Goal: Contribute content: Contribute content

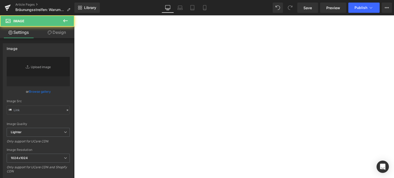
type input "[URL][DOMAIN_NAME]"
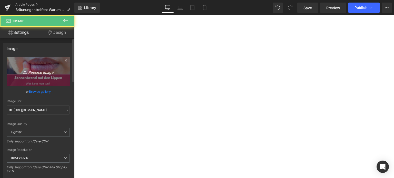
click at [36, 73] on icon "Replace Image" at bounding box center [38, 71] width 41 height 6
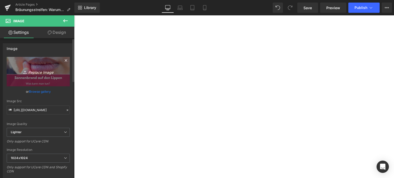
type input "C:\fakepath\bräunungsstreifen.jpg"
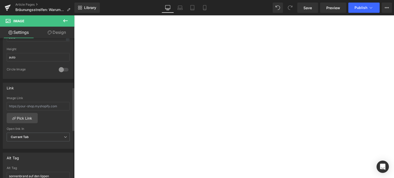
scroll to position [205, 0]
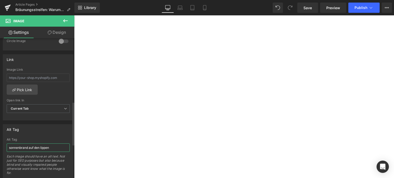
click at [33, 144] on input "sonnenbrand auf den lippen" at bounding box center [38, 148] width 63 height 8
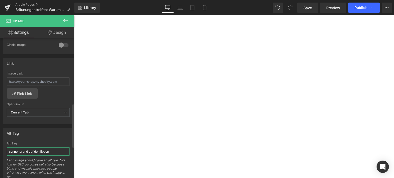
scroll to position [209, 0]
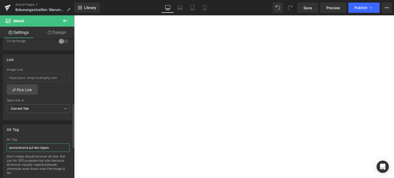
type input "[URL][DOMAIN_NAME]"
type input "Bräunungsstreifen"
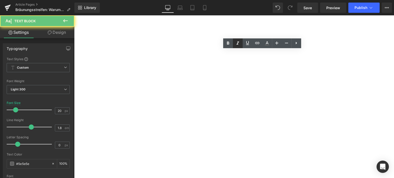
click at [229, 42] on icon at bounding box center [228, 43] width 2 height 3
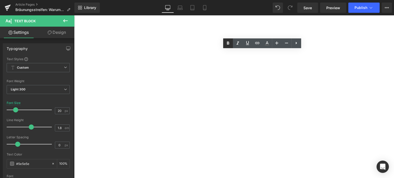
click at [229, 42] on icon at bounding box center [228, 43] width 2 height 3
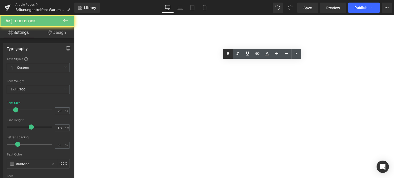
click at [228, 54] on icon at bounding box center [228, 54] width 6 height 6
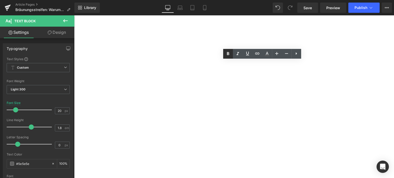
click at [227, 55] on icon at bounding box center [228, 53] width 2 height 3
click at [225, 57] on icon at bounding box center [228, 54] width 6 height 6
click at [226, 54] on icon at bounding box center [228, 54] width 6 height 6
click at [226, 56] on icon at bounding box center [228, 54] width 6 height 6
click at [230, 54] on icon at bounding box center [228, 54] width 6 height 6
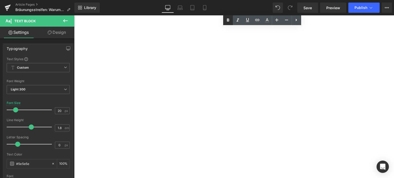
click at [227, 21] on icon at bounding box center [228, 19] width 2 height 3
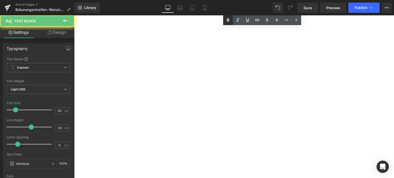
click at [228, 20] on icon at bounding box center [228, 19] width 2 height 3
click at [226, 22] on icon at bounding box center [228, 20] width 6 height 6
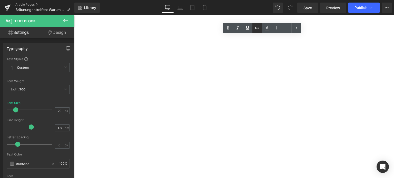
click at [254, 28] on icon at bounding box center [257, 28] width 6 height 6
click at [346, 0] on div "Text Color Highlight Color #333333 Edit or remove link: Edit - Unlink - Cancel" at bounding box center [197, 0] width 394 height 0
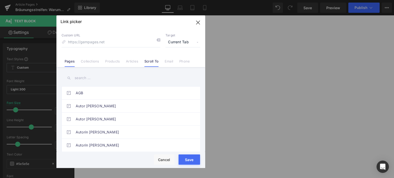
click at [152, 62] on link "Scroll To" at bounding box center [151, 63] width 14 height 8
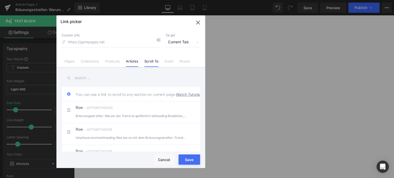
click at [129, 63] on link "Articles" at bounding box center [132, 63] width 12 height 8
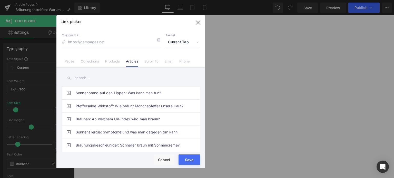
click at [84, 78] on input "text" at bounding box center [131, 78] width 138 height 12
type input "s"
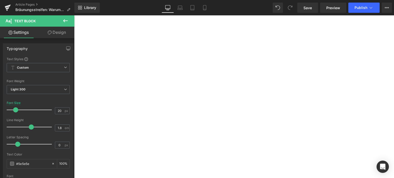
click at [203, 157] on div "Rendering Content" at bounding box center [197, 158] width 32 height 6
click at [201, 156] on div "Rendering Content" at bounding box center [197, 158] width 32 height 6
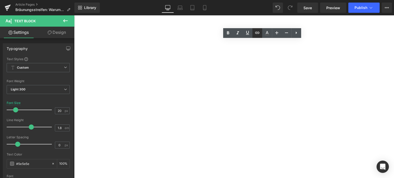
click at [256, 32] on icon at bounding box center [257, 33] width 4 height 2
click at [257, 33] on icon at bounding box center [257, 33] width 6 height 6
click at [259, 34] on icon at bounding box center [257, 33] width 6 height 6
click at [353, 0] on div "Text Color Highlight Color #333333 Edit or remove link: Edit - Unlink - Cancel" at bounding box center [197, 0] width 394 height 0
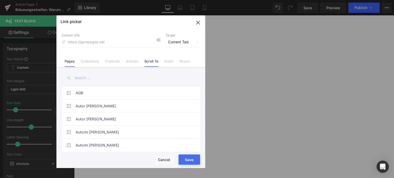
click at [157, 63] on link "Scroll To" at bounding box center [151, 63] width 14 height 8
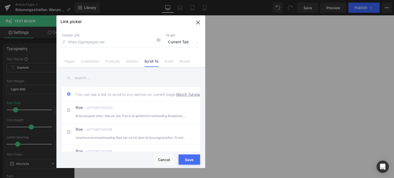
click at [129, 64] on link "Articles" at bounding box center [132, 63] width 12 height 8
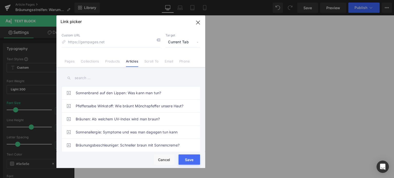
click at [84, 80] on input "text" at bounding box center [131, 78] width 138 height 12
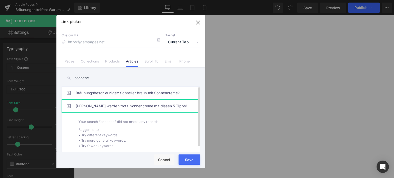
type input "sonnenc"
click at [130, 107] on link "[PERSON_NAME] werden trotz Sonnencreme mit diesen 5 Tipps!" at bounding box center [132, 106] width 113 height 13
type input "/blogs/wissenswertes/braun-werden-trotz-sonnencreme"
click at [189, 162] on button "Save" at bounding box center [189, 160] width 22 height 10
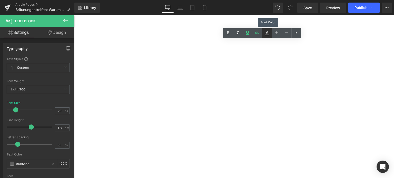
click at [265, 33] on icon at bounding box center [267, 33] width 6 height 6
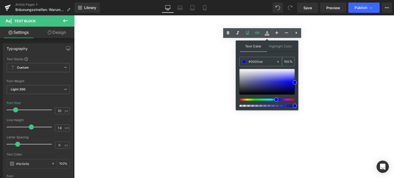
click at [260, 60] on input "#0000ee" at bounding box center [263, 62] width 28 height 6
paste input "0071C1"
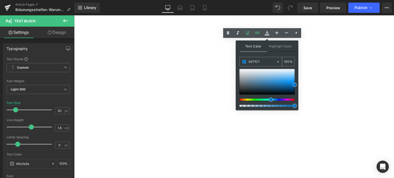
type input "#0071c1"
click at [245, 62] on span at bounding box center [244, 62] width 4 height 4
click at [248, 33] on icon at bounding box center [247, 33] width 6 height 6
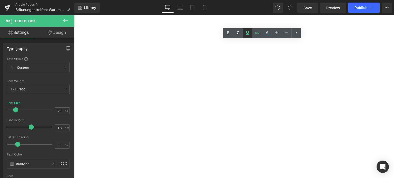
click at [250, 33] on icon at bounding box center [247, 33] width 6 height 6
click at [228, 32] on icon at bounding box center [228, 32] width 2 height 3
click at [226, 36] on icon at bounding box center [228, 34] width 6 height 6
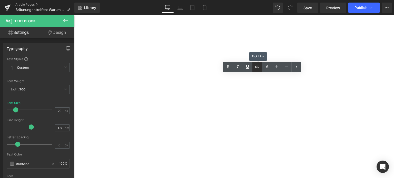
click at [258, 70] on link at bounding box center [257, 67] width 10 height 10
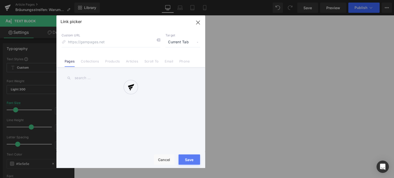
click at [291, 0] on div "Text Color Highlight Color rgba(0, 113, 193, 1) #0071c1 100 % transparent trans…" at bounding box center [197, 0] width 394 height 0
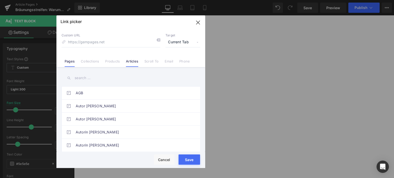
click at [132, 62] on link "Articles" at bounding box center [132, 63] width 12 height 8
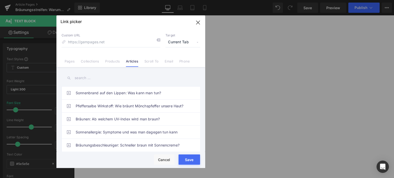
click at [95, 76] on input "text" at bounding box center [131, 78] width 138 height 12
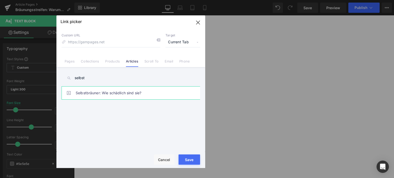
type input "selbst"
click at [107, 88] on link "Selbstbräuner: Wie schädlich sind sie?" at bounding box center [132, 93] width 113 height 13
type input "/blogs/wissenswertes/selbstbraeuner-schaedlich"
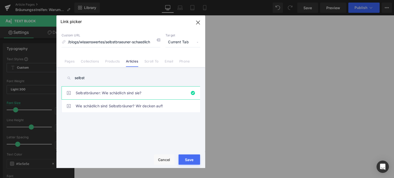
click at [187, 162] on button "Save" at bounding box center [189, 160] width 22 height 10
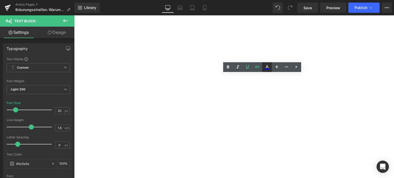
click at [264, 67] on icon at bounding box center [267, 67] width 6 height 6
type input "#0000ee"
type input "100"
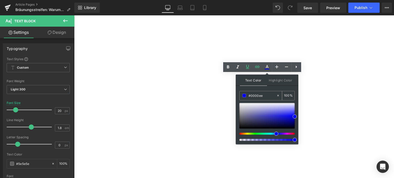
click at [261, 94] on input "#0000ee" at bounding box center [263, 96] width 28 height 6
paste input "0071C1"
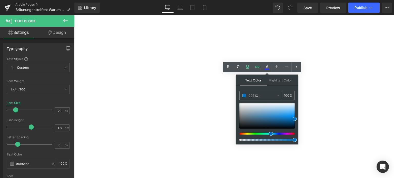
type input "#0071c1"
click at [243, 95] on span at bounding box center [244, 96] width 4 height 4
click at [248, 65] on icon at bounding box center [247, 67] width 6 height 6
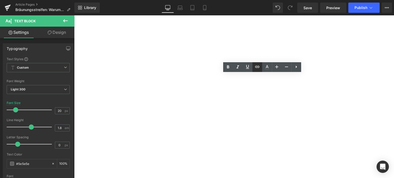
click at [257, 68] on icon at bounding box center [257, 67] width 6 height 6
click at [259, 0] on div "Text Color Highlight Color rgba(0, 113, 193, 1) #0071c1 100 % transparent trans…" at bounding box center [197, 0] width 394 height 0
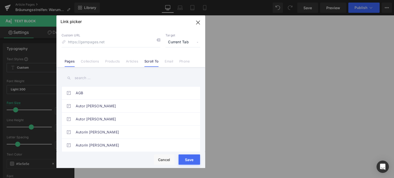
click at [147, 62] on link "Scroll To" at bounding box center [151, 63] width 14 height 8
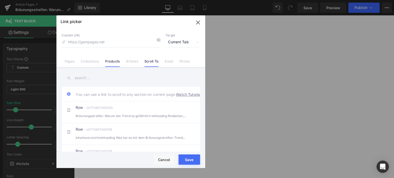
click at [117, 59] on link "Products" at bounding box center [112, 63] width 15 height 8
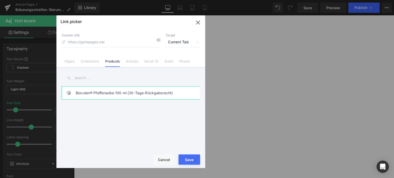
click at [92, 91] on link "Biovolen® Pfeffersalbe 100 ml (30-Tage-Rückgaberecht)" at bounding box center [132, 93] width 113 height 13
type input "/products/aktiv-pfeffersalbe"
click at [190, 161] on button "Save" at bounding box center [189, 160] width 22 height 10
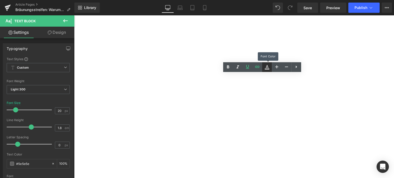
click at [268, 71] on link at bounding box center [267, 67] width 10 height 10
type input "#0000ee"
type input "100"
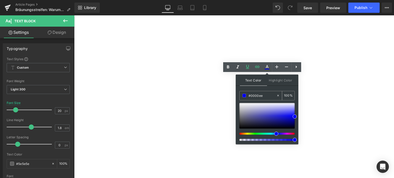
click at [253, 98] on input "#0000ee" at bounding box center [263, 96] width 28 height 6
paste input "0071C1"
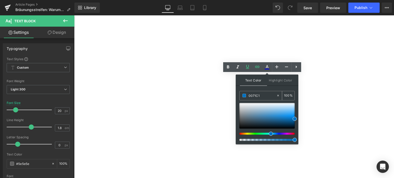
type input "#0071c1"
click at [244, 96] on span at bounding box center [244, 96] width 4 height 4
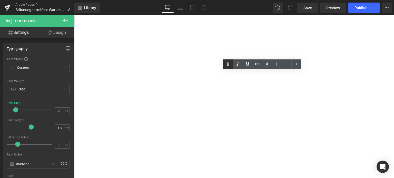
click at [229, 65] on icon at bounding box center [228, 64] width 2 height 3
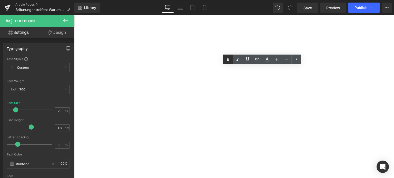
click at [225, 62] on icon at bounding box center [228, 59] width 6 height 6
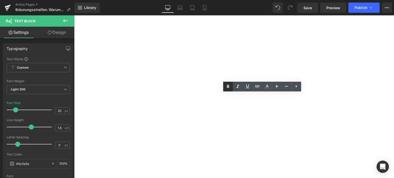
click at [227, 88] on icon at bounding box center [228, 86] width 2 height 3
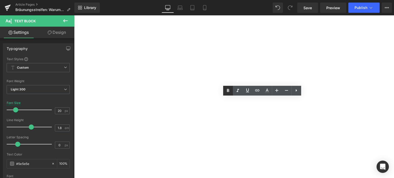
click at [229, 90] on icon at bounding box center [228, 91] width 6 height 6
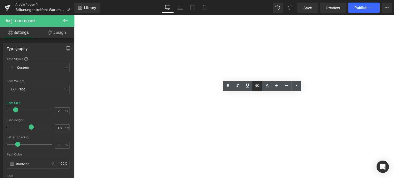
click at [255, 85] on icon at bounding box center [257, 85] width 4 height 2
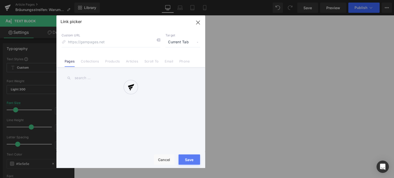
click at [352, 0] on div "Text Color Highlight Color rgba(0, 113, 193, 1) #0071c1 100 % transparent trans…" at bounding box center [197, 0] width 394 height 0
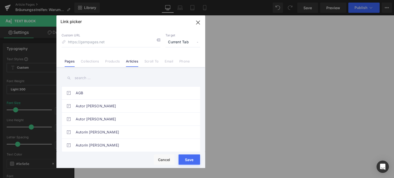
click at [134, 61] on link "Articles" at bounding box center [132, 63] width 12 height 8
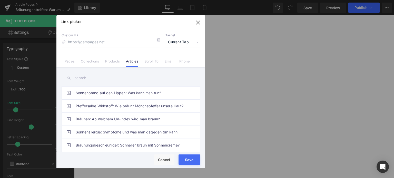
click at [94, 76] on input "text" at bounding box center [131, 78] width 138 height 12
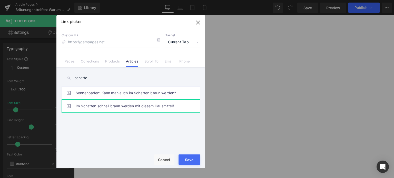
type input "schatte"
click at [124, 104] on link "Im Schatten schnell braun werden mit diesem Hausmittel!" at bounding box center [132, 106] width 113 height 13
type input "/blogs/wissenswertes/hausmittel-fuer-gebraeunte-haut"
click at [192, 162] on button "Save" at bounding box center [189, 160] width 22 height 10
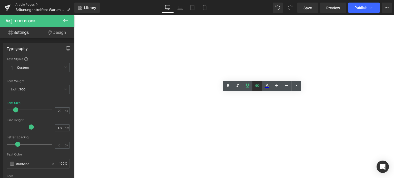
click at [257, 85] on icon at bounding box center [257, 86] width 6 height 6
type input "/blogs/wissenswertes/hausmittel-fuer-gebraeunte-haut"
click at [268, 85] on icon at bounding box center [267, 86] width 6 height 6
click at [265, 84] on icon at bounding box center [267, 86] width 6 height 6
type input "#5e5e5e"
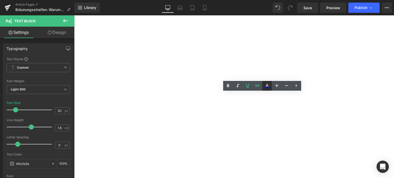
type input "100"
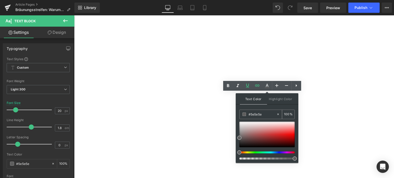
click at [262, 112] on input "#5e5e5e" at bounding box center [263, 115] width 28 height 6
paste input "0071C1"
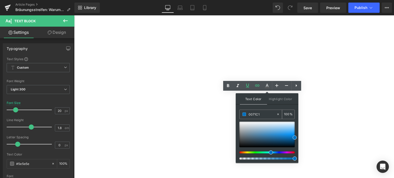
type input "#0071c1"
click at [245, 113] on span at bounding box center [244, 115] width 4 height 4
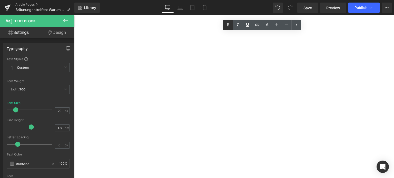
click at [229, 27] on icon at bounding box center [228, 25] width 6 height 6
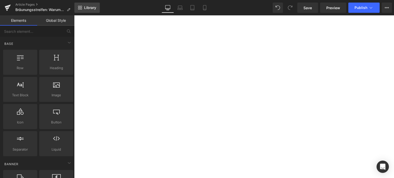
click at [85, 5] on span "Library" at bounding box center [90, 7] width 12 height 5
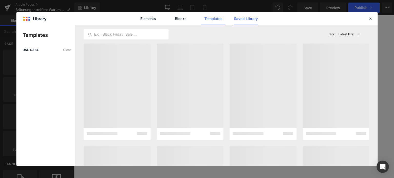
click at [253, 20] on link "Saved Library" at bounding box center [246, 18] width 24 height 13
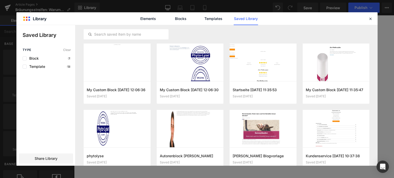
click at [185, 157] on div "Rendering Content" at bounding box center [197, 158] width 32 height 6
click at [175, 161] on button "Add to page" at bounding box center [185, 159] width 51 height 8
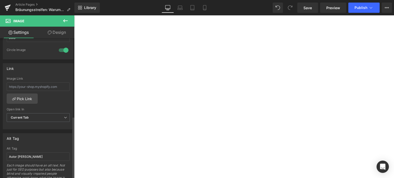
scroll to position [231, 0]
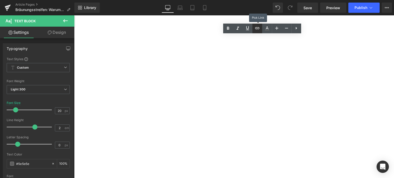
click at [257, 31] on link at bounding box center [257, 29] width 10 height 10
click at [302, 0] on div "Text Color Highlight Color rgba(0, 113, 193, 1) #0071c1 100 % transparent trans…" at bounding box center [197, 0] width 394 height 0
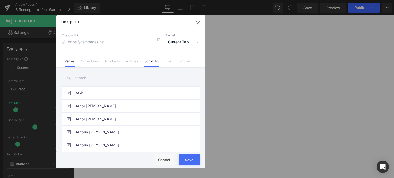
click at [150, 60] on link "Scroll To" at bounding box center [151, 63] width 14 height 8
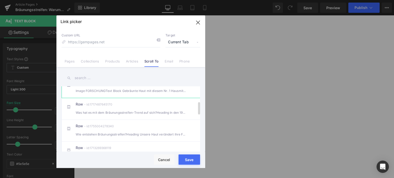
scroll to position [77, 0]
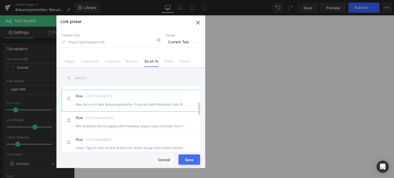
click at [98, 106] on div "Row - id:1717487645170 Was hat es mit dem Bräunungsstreifen-Trend auf sich?Head…" at bounding box center [139, 100] width 126 height 13
type input "#r-1717487645170"
click at [185, 162] on button "Save" at bounding box center [189, 160] width 22 height 10
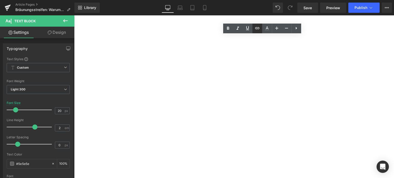
click at [256, 32] on link at bounding box center [257, 29] width 10 height 10
click at [282, 0] on div "Text Color Highlight Color rgba(0, 113, 193, 1) #0071c1 100 % transparent trans…" at bounding box center [197, 0] width 394 height 0
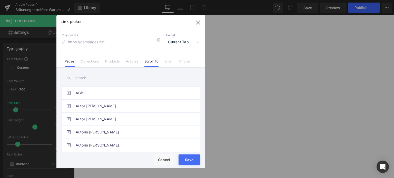
click at [153, 62] on link "Scroll To" at bounding box center [151, 63] width 14 height 8
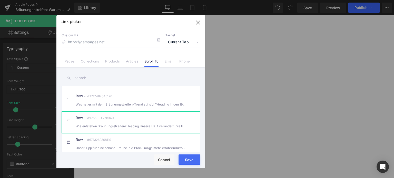
click at [112, 127] on div "Row - id:1755004278340 Wie entstehen Bräunungsstreifen?Heading Unsere Haut verä…" at bounding box center [139, 122] width 126 height 13
type input "#r-1755004278340"
click at [187, 162] on button "Save" at bounding box center [189, 160] width 22 height 10
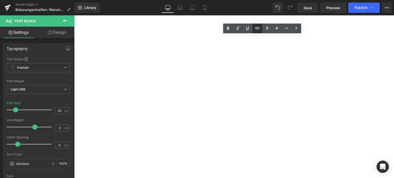
click at [259, 29] on icon at bounding box center [257, 28] width 4 height 2
click at [288, 0] on div "Text Color Highlight Color rgba(0, 113, 193, 1) #0071c1 100 % transparent trans…" at bounding box center [197, 0] width 394 height 0
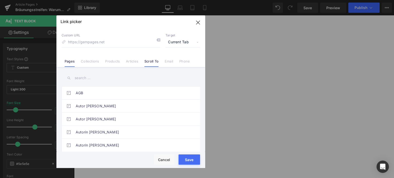
click at [151, 60] on link "Scroll To" at bounding box center [151, 63] width 14 height 8
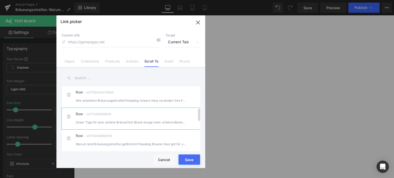
scroll to position [128, 0]
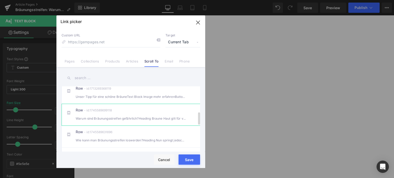
click at [108, 121] on div "Warum sind Bräunungsstreifen gefährlich?Heading Braune Haut gilt für viele al" at bounding box center [131, 118] width 110 height 5
type input "#r-1745589699118"
click at [185, 162] on button "Save" at bounding box center [189, 160] width 22 height 10
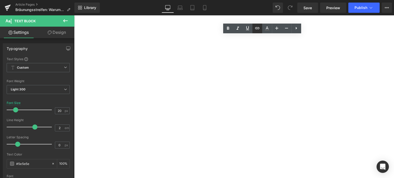
click at [258, 29] on icon at bounding box center [257, 28] width 6 height 6
click at [292, 0] on div "Text Color Highlight Color rgba(0, 113, 193, 1) #0071c1 100 % transparent trans…" at bounding box center [197, 0] width 394 height 0
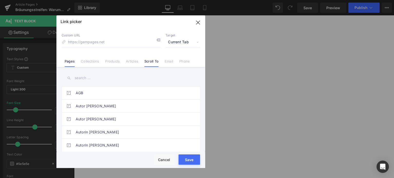
click at [155, 62] on link "Scroll To" at bounding box center [151, 63] width 14 height 8
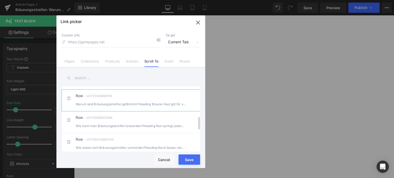
scroll to position [154, 0]
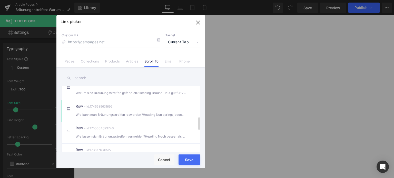
click at [106, 117] on div "Wie kann man Bräunungsstreifen loswerden?Heading Nun springt jedoch nicht jed" at bounding box center [131, 114] width 110 height 5
type input "#r-1745589631696"
click at [185, 163] on button "Save" at bounding box center [189, 160] width 22 height 10
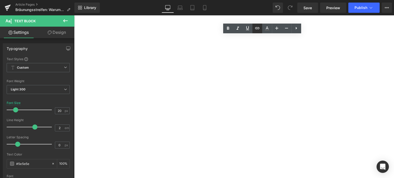
click at [255, 27] on icon at bounding box center [257, 28] width 6 height 6
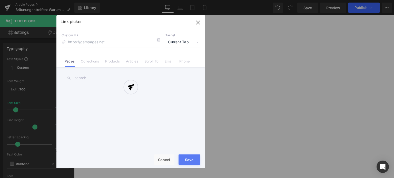
click at [293, 0] on div "Text Color Highlight Color rgba(0, 113, 193, 1) #0071c1 100 % transparent trans…" at bounding box center [197, 0] width 394 height 0
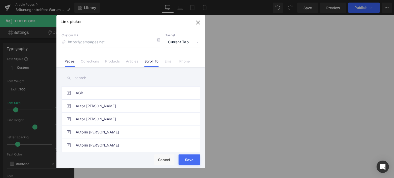
click at [147, 63] on link "Scroll To" at bounding box center [151, 63] width 14 height 8
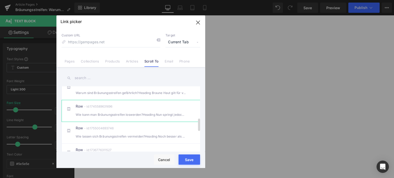
scroll to position [180, 0]
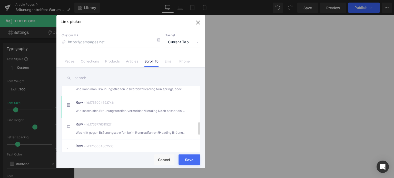
click at [104, 114] on div "Wie lassen sich Bräunungsstreifen vermeiden?Heading Noch besser als das nacht" at bounding box center [131, 110] width 110 height 5
type input "#r-1755004693746"
click at [185, 163] on button "Save" at bounding box center [189, 160] width 22 height 10
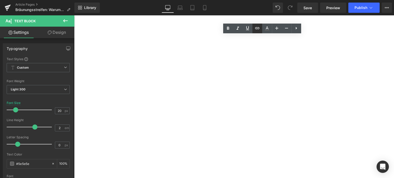
click at [253, 29] on link at bounding box center [257, 29] width 10 height 10
click at [309, 0] on div "Text Color Highlight Color rgba(0, 113, 193, 1) #0071c1 100 % transparent trans…" at bounding box center [197, 0] width 394 height 0
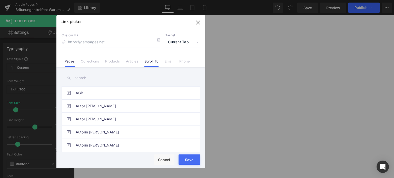
click at [152, 63] on link "Scroll To" at bounding box center [151, 63] width 14 height 8
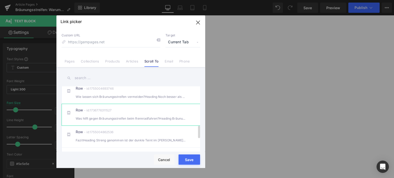
scroll to position [205, 0]
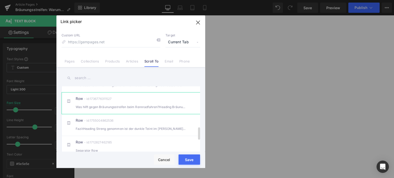
click at [98, 110] on div "Was hilft gegen Bräunungsstreifen beim Rennradfahren?Heading Bräunungsstreife" at bounding box center [131, 106] width 110 height 5
type input "#r-1736776311527"
click at [192, 161] on button "Save" at bounding box center [189, 160] width 22 height 10
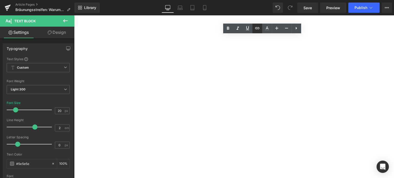
click at [255, 27] on icon at bounding box center [257, 28] width 4 height 2
click at [261, 0] on div "Text Color Highlight Color rgba(0, 113, 193, 1) #0071c1 100 % transparent trans…" at bounding box center [197, 0] width 394 height 0
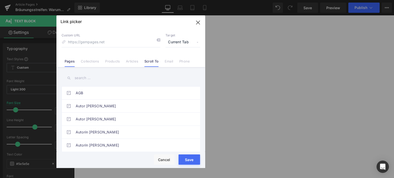
click at [151, 59] on link "Scroll To" at bounding box center [151, 63] width 14 height 8
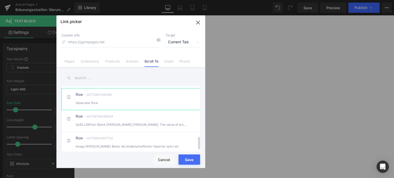
scroll to position [235, 0]
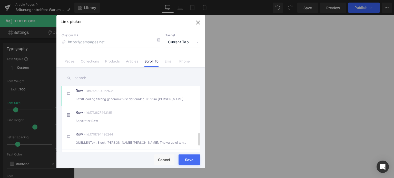
click at [100, 101] on div "FazitHeading Streng genommen ist der dunkle Teint im [PERSON_NAME] nur ein Hilf…" at bounding box center [131, 98] width 110 height 5
type input "#r-1755004862536"
click at [184, 162] on button "Save" at bounding box center [189, 160] width 22 height 10
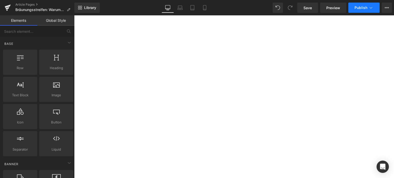
click at [356, 9] on span "Publish" at bounding box center [360, 8] width 13 height 4
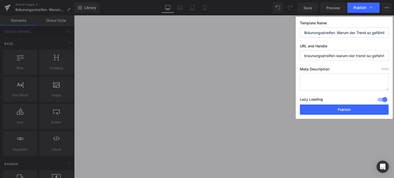
scroll to position [0, 12]
drag, startPoint x: 334, startPoint y: 55, endPoint x: 390, endPoint y: 55, distance: 55.7
click at [390, 55] on div "Template Name Bräunungsstreifen: Warum der Trend so gefährlich ist URL and Hand…" at bounding box center [344, 68] width 97 height 102
click at [310, 56] on input "braunungsstreifen" at bounding box center [344, 56] width 89 height 10
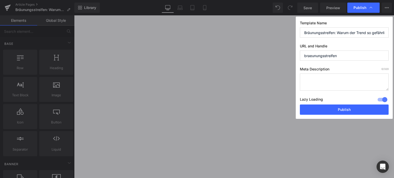
type input "braeunungsstreifen"
click at [334, 83] on textarea at bounding box center [344, 82] width 89 height 17
drag, startPoint x: 328, startPoint y: 80, endPoint x: 295, endPoint y: 79, distance: 32.3
click at [296, 79] on div "Template Name Bräunungsstreifen: Warum der Trend so gefährlich ist URL and Hand…" at bounding box center [344, 68] width 97 height 102
click at [303, 81] on textarea "Bräunungsstreifen vom Bikini" at bounding box center [344, 82] width 89 height 17
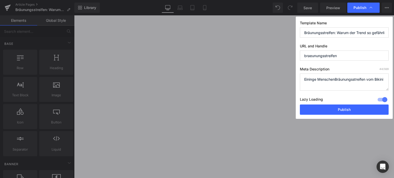
click at [312, 80] on textarea "Eininge MenschenBräunungsstreifen vom Bikini" at bounding box center [344, 82] width 89 height 17
click at [333, 81] on textarea "Einige MenschenBräunungsstreifen vom Bikini" at bounding box center [344, 82] width 89 height 17
click at [358, 84] on textarea "Einige Menschen zielen absichtlich darauf ab, Bräunungsstreifen vom Bikini" at bounding box center [344, 82] width 89 height 17
click at [325, 81] on textarea "Einige Menschen zielen absichtlich darauf ab, Bräunungsstreifen vom Bikini zu b…" at bounding box center [344, 82] width 89 height 17
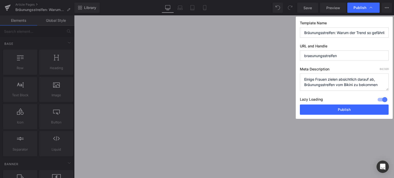
click at [381, 83] on textarea "Einige Frauen zielen absichtlich darauf ab, Bräunungsstreifen vom Bikini zu bek…" at bounding box center [344, 82] width 89 height 17
click at [352, 84] on textarea "Einige Frauen zielen absichtlich darauf ab, Bräunungsstreifen vom Bikini zu bek…" at bounding box center [344, 82] width 89 height 17
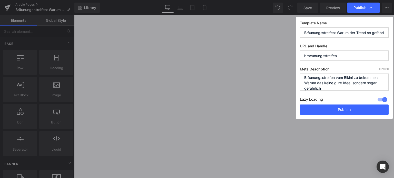
click at [324, 88] on textarea "Einige Frauen zielen absichtlich darauf ab, Bräunungsstreifen vom Bikini zu bek…" at bounding box center [344, 82] width 89 height 17
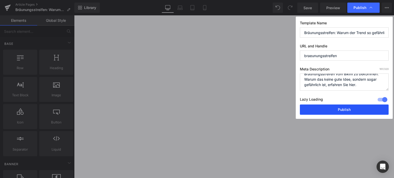
type textarea "Einige Frauen zielen absichtlich darauf ab, Bräunungsstreifen vom Bikini zu bek…"
click at [339, 109] on button "Publish" at bounding box center [344, 110] width 89 height 10
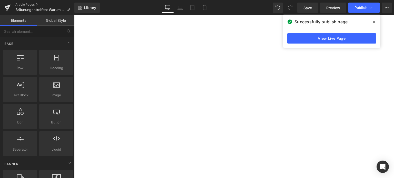
click at [373, 22] on icon at bounding box center [374, 22] width 3 height 4
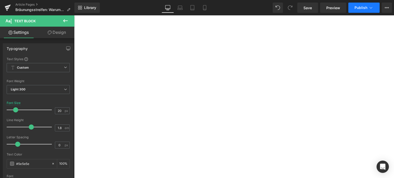
click at [362, 8] on span "Publish" at bounding box center [360, 8] width 13 height 4
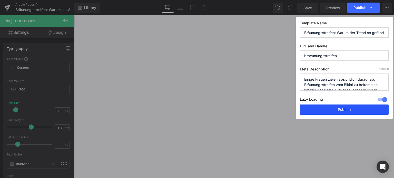
click at [331, 109] on button "Publish" at bounding box center [344, 110] width 89 height 10
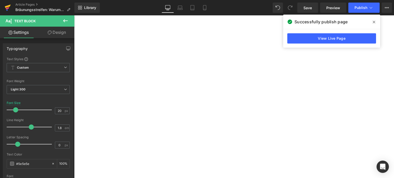
click at [6, 7] on icon at bounding box center [8, 6] width 6 height 3
